Goal: Check status: Check status

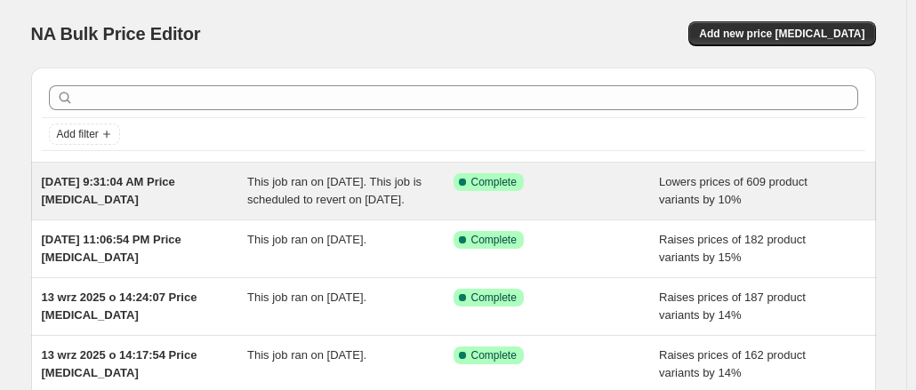
click at [294, 207] on div "This job ran on [DATE]. This job is scheduled to revert on [DATE]." at bounding box center [350, 191] width 206 height 36
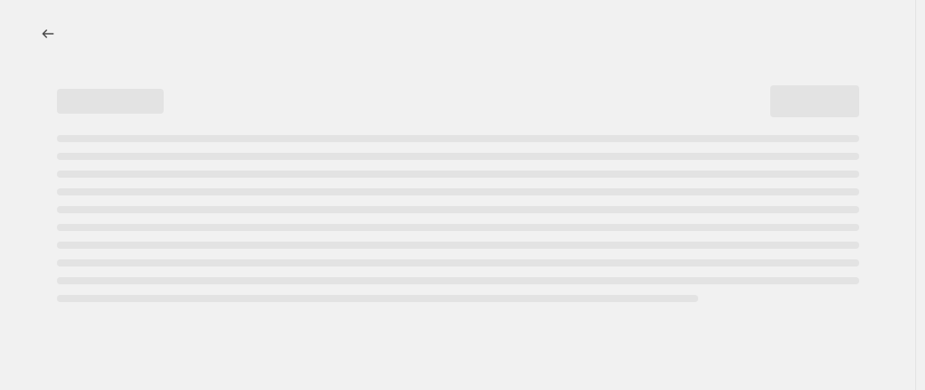
select select "percentage"
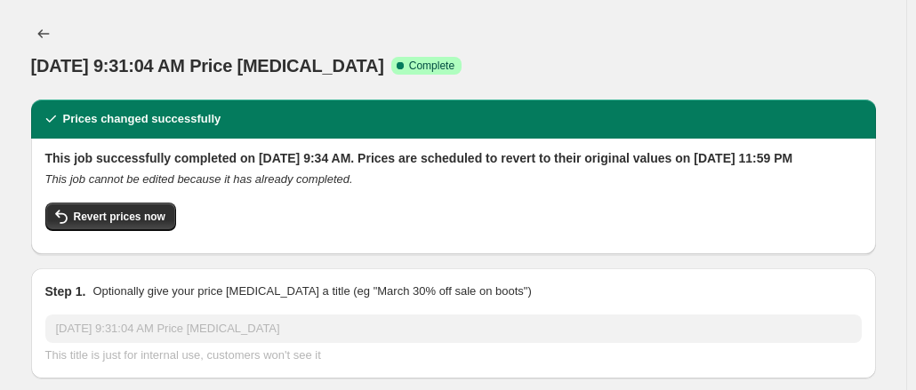
select select "collection"
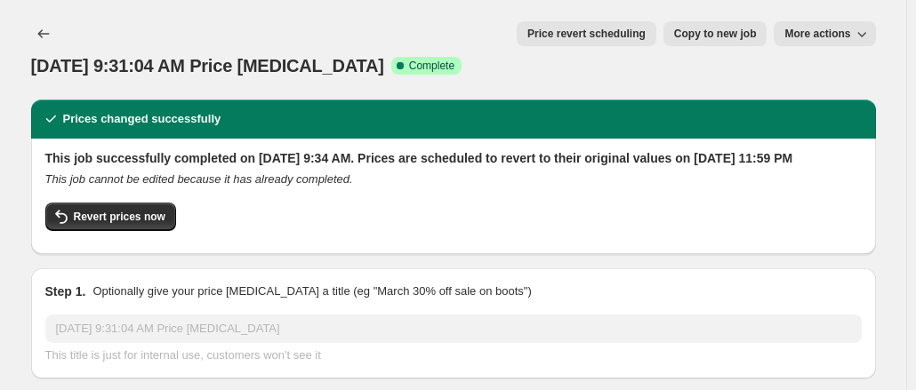
scroll to position [16, 0]
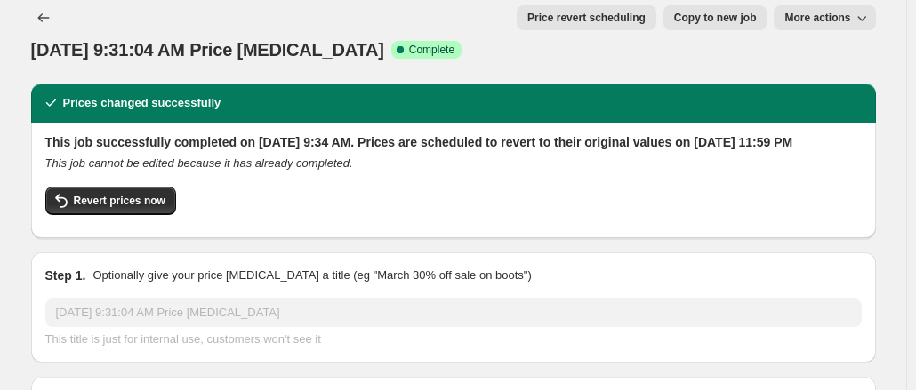
click at [205, 133] on h2 "This job successfully completed on [DATE] 9:34 AM. Prices are scheduled to reve…" at bounding box center [453, 142] width 817 height 18
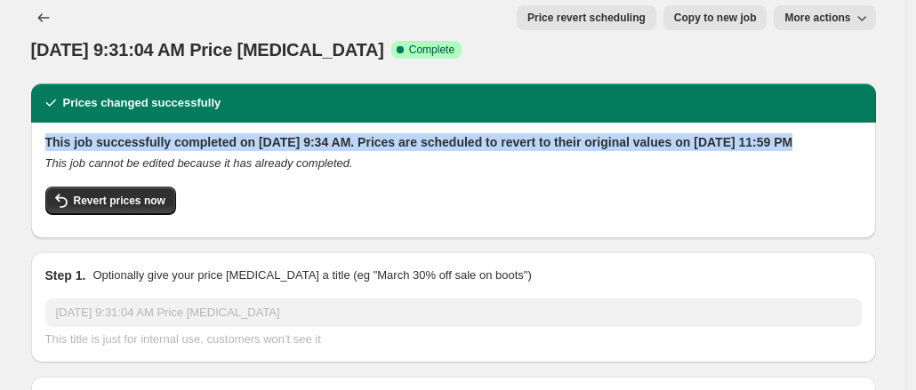
click at [205, 133] on h2 "This job successfully completed on [DATE] 9:34 AM. Prices are scheduled to reve…" at bounding box center [453, 142] width 817 height 18
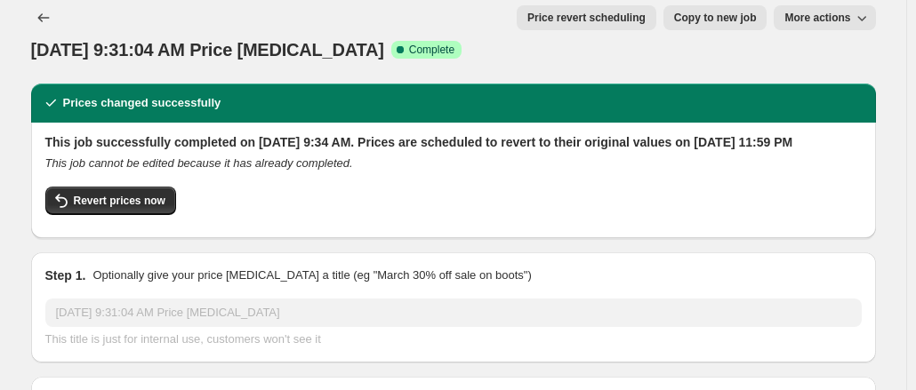
click at [262, 158] on div "This job successfully completed on [DATE] 9:34 AM. Prices are scheduled to reve…" at bounding box center [453, 178] width 817 height 91
click at [256, 157] on icon "This job cannot be edited because it has already completed." at bounding box center [199, 163] width 308 height 13
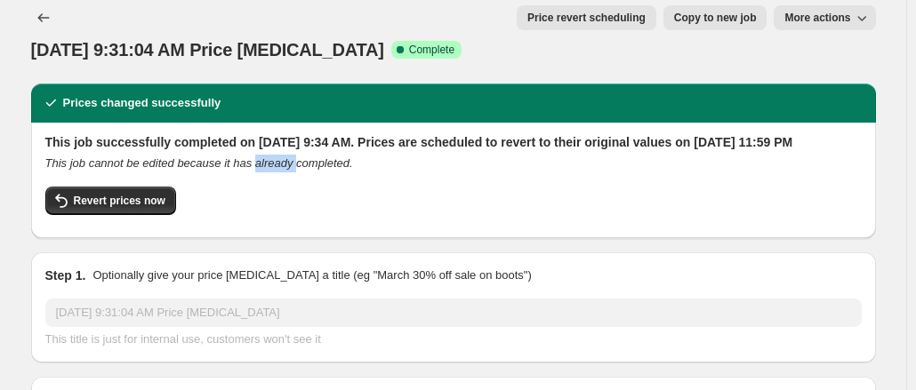
click at [256, 157] on icon "This job cannot be edited because it has already completed." at bounding box center [199, 163] width 308 height 13
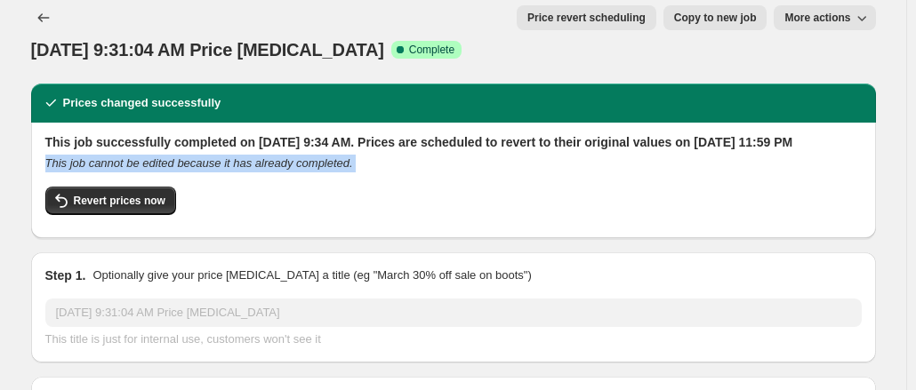
click at [256, 157] on icon "This job cannot be edited because it has already completed." at bounding box center [199, 163] width 308 height 13
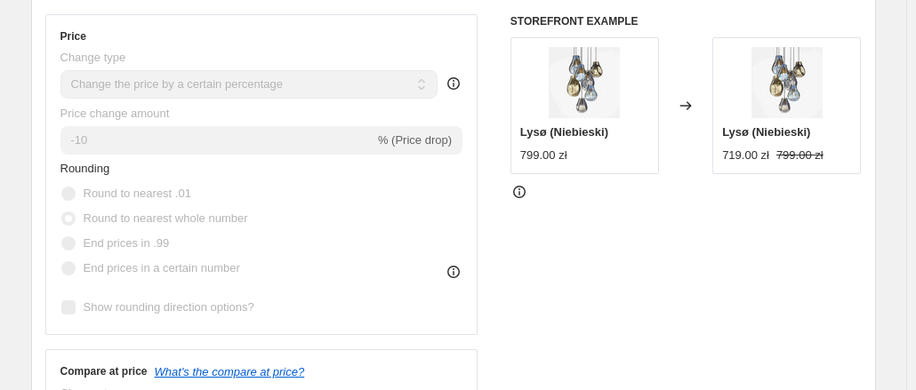
scroll to position [0, 0]
